Goal: Find specific page/section: Find specific page/section

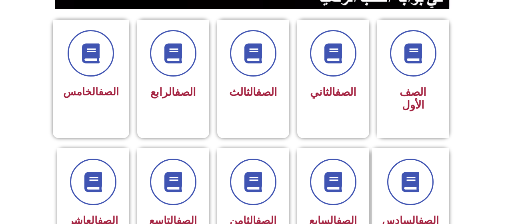
scroll to position [209, 0]
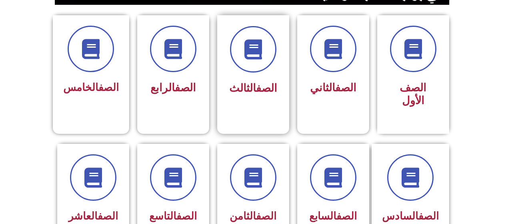
click at [256, 94] on link "الصف" at bounding box center [266, 88] width 21 height 13
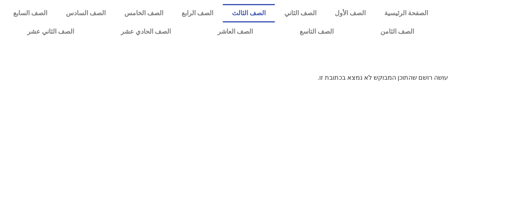
click at [265, 14] on link "الصف الثالث" at bounding box center [249, 13] width 52 height 18
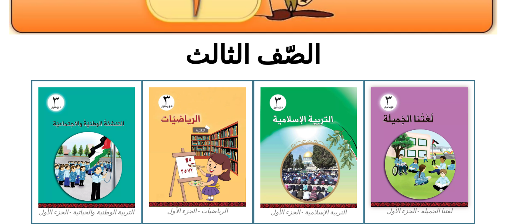
scroll to position [170, 0]
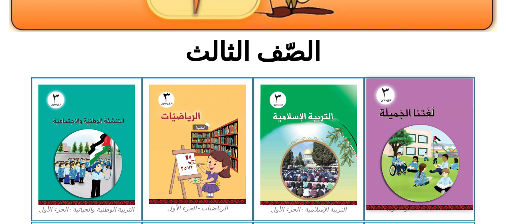
click at [403, 146] on img at bounding box center [419, 143] width 106 height 131
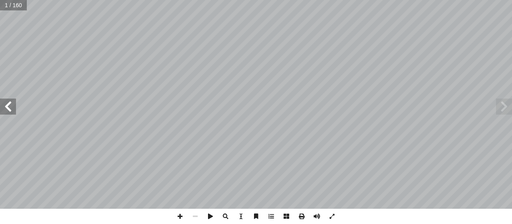
click at [10, 106] on span at bounding box center [8, 106] width 16 height 16
click at [10, 107] on span at bounding box center [8, 106] width 16 height 16
click at [10, 112] on span at bounding box center [8, 106] width 16 height 16
click at [5, 109] on span at bounding box center [8, 106] width 16 height 16
click at [8, 106] on span at bounding box center [8, 106] width 16 height 16
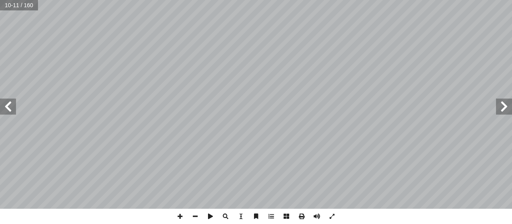
click at [9, 107] on span at bounding box center [8, 106] width 16 height 16
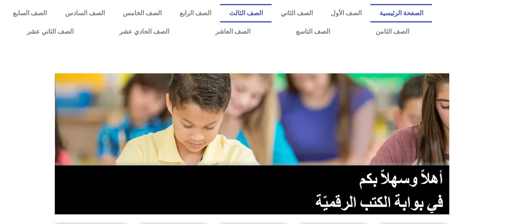
click at [262, 14] on link "الصف الثالث" at bounding box center [246, 13] width 52 height 18
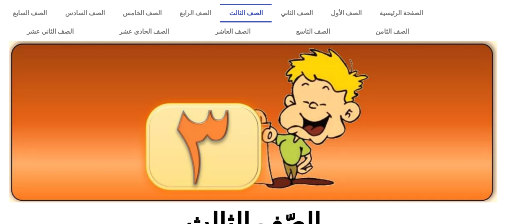
scroll to position [133, 0]
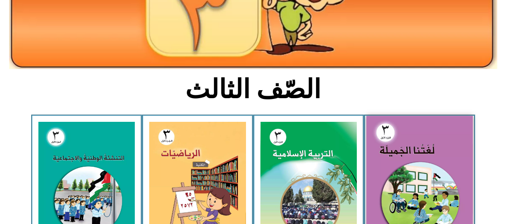
click at [412, 159] on img at bounding box center [419, 181] width 106 height 131
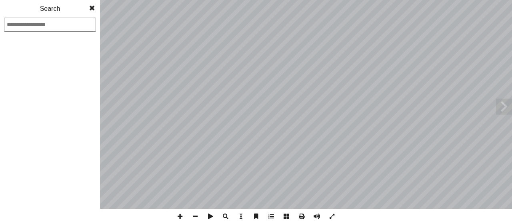
click at [50, 25] on input at bounding box center [50, 25] width 92 height 14
click at [57, 24] on input at bounding box center [50, 25] width 92 height 14
click at [40, 23] on input at bounding box center [50, 25] width 92 height 14
click at [57, 26] on input at bounding box center [50, 25] width 92 height 14
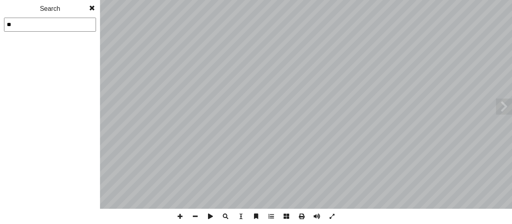
type input "**"
click at [54, 10] on div "Search" at bounding box center [50, 9] width 100 height 18
